Goal: Task Accomplishment & Management: Manage account settings

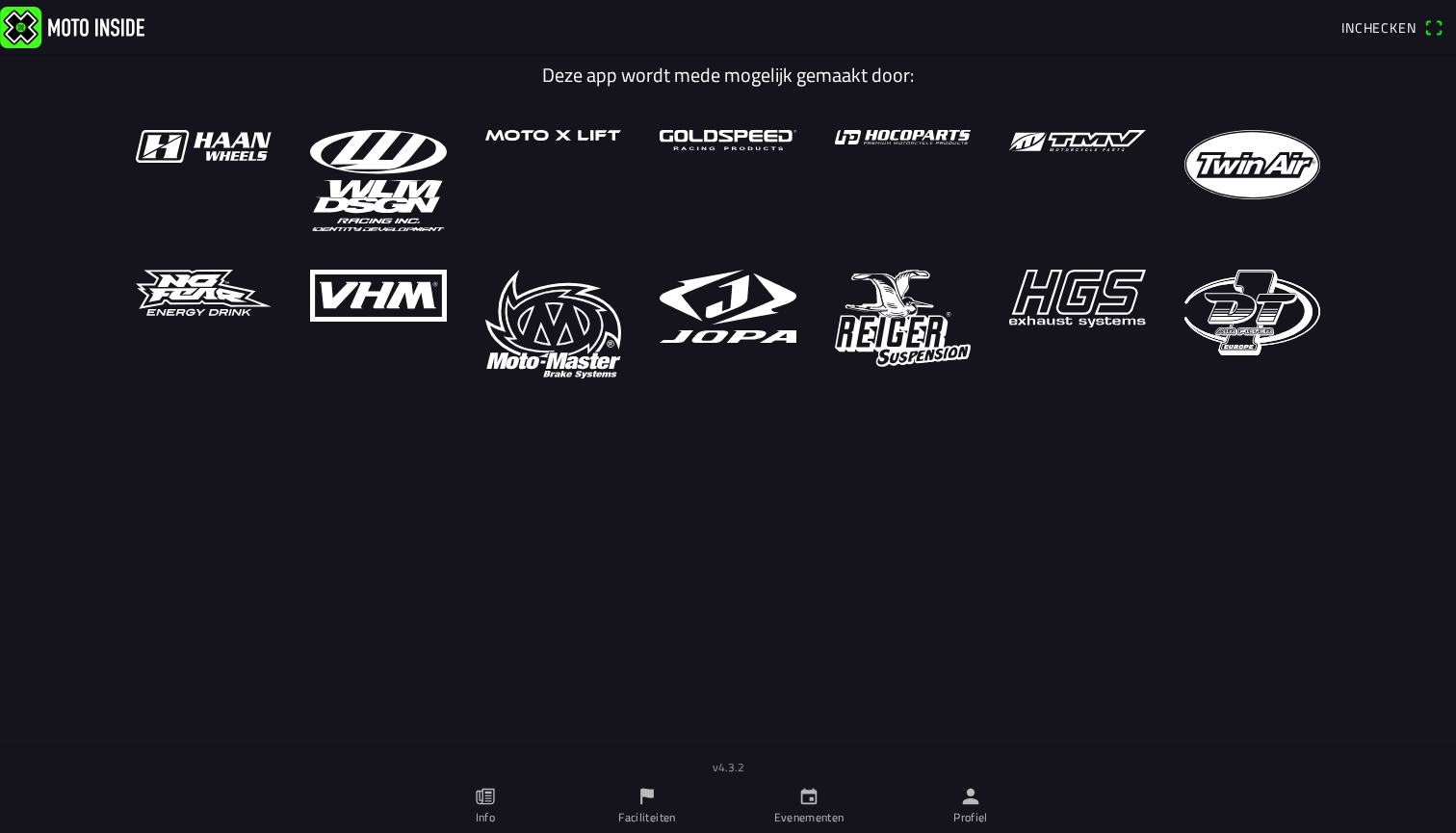
click at [970, 817] on ion-label "Profiel" at bounding box center [971, 818] width 35 height 17
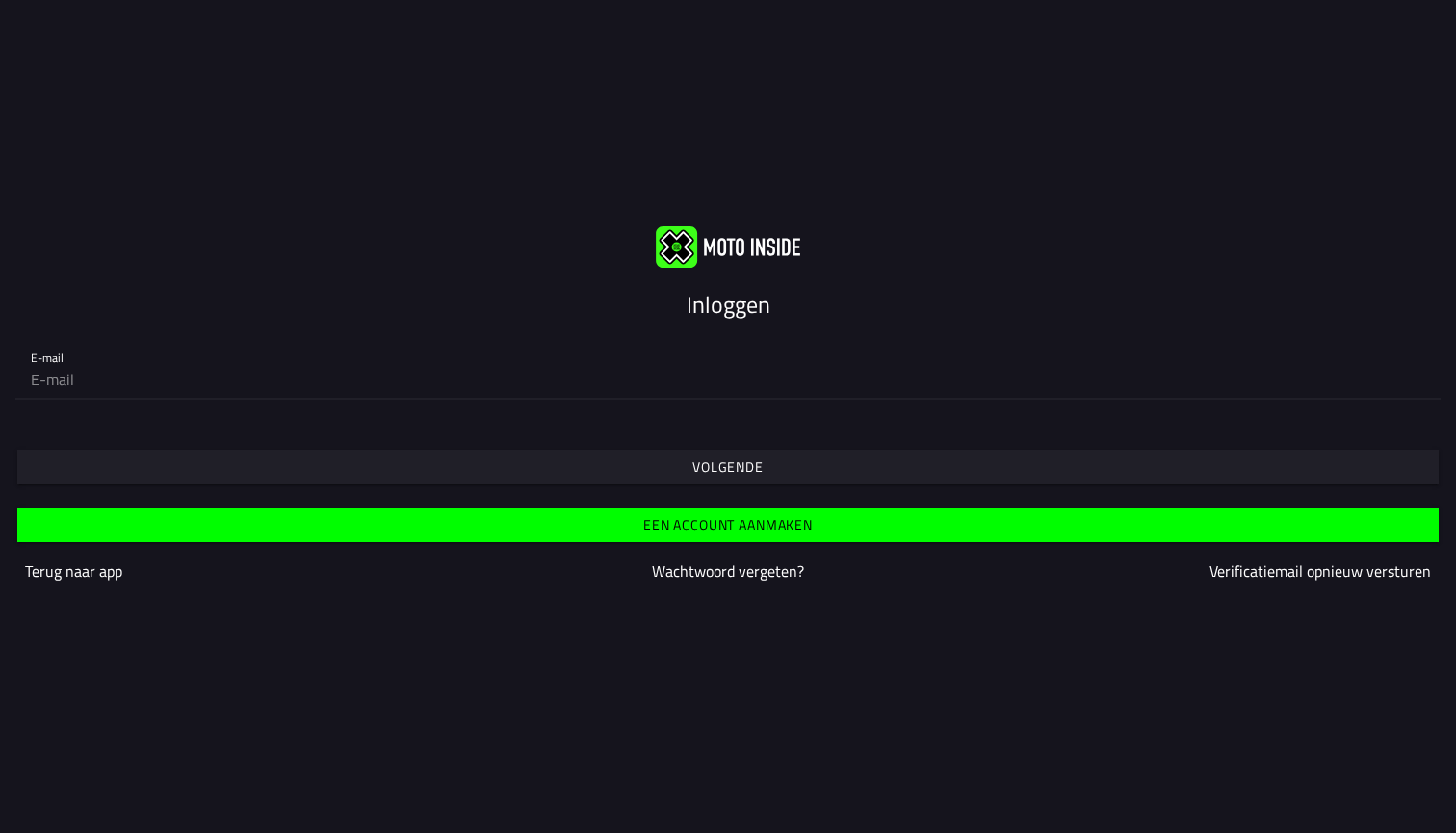
type input "rolandlijnzaad@hotmail.com"
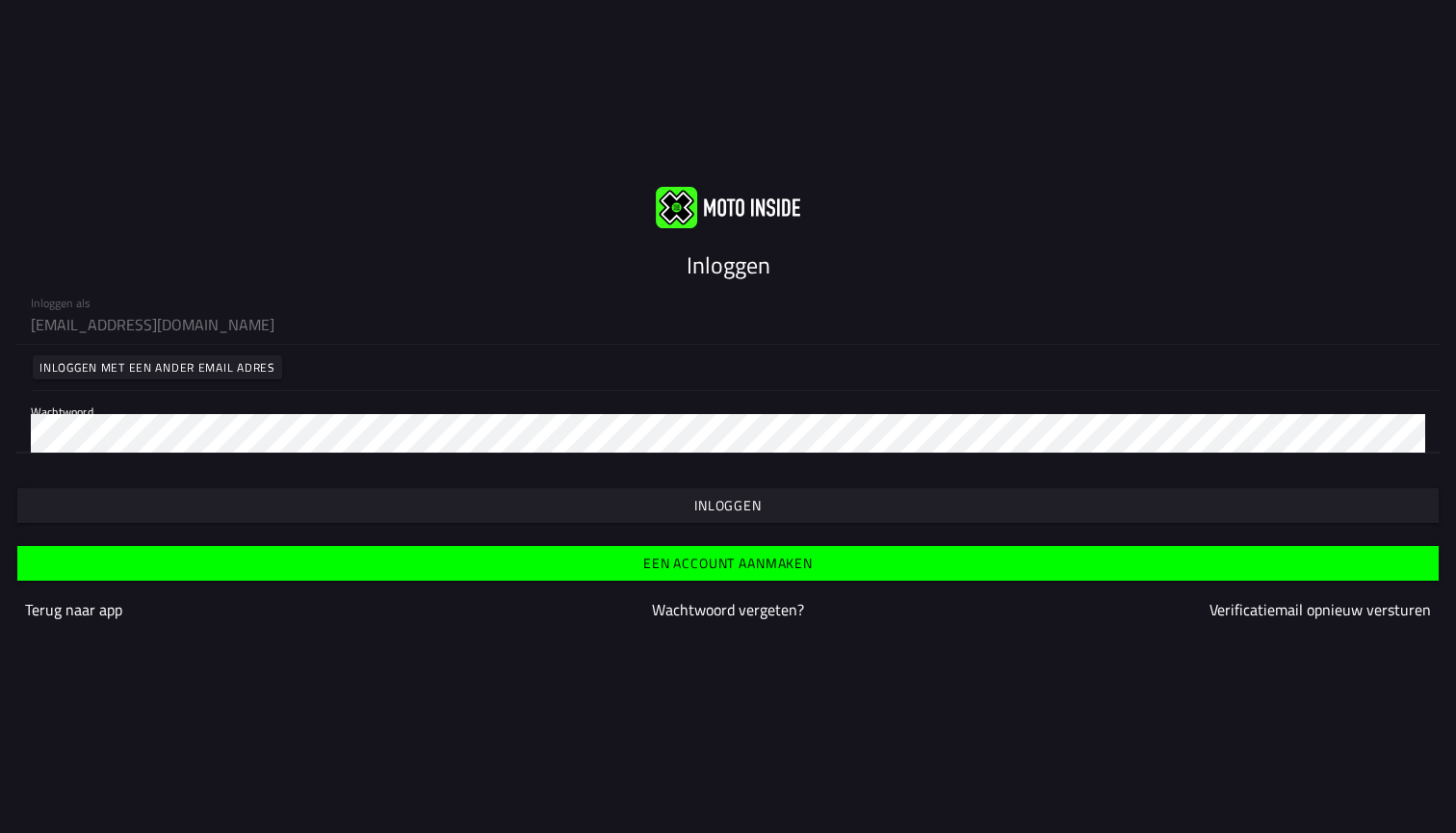
click at [611, 501] on span "button" at bounding box center [727, 505] width 1391 height 35
